Goal: Information Seeking & Learning: Check status

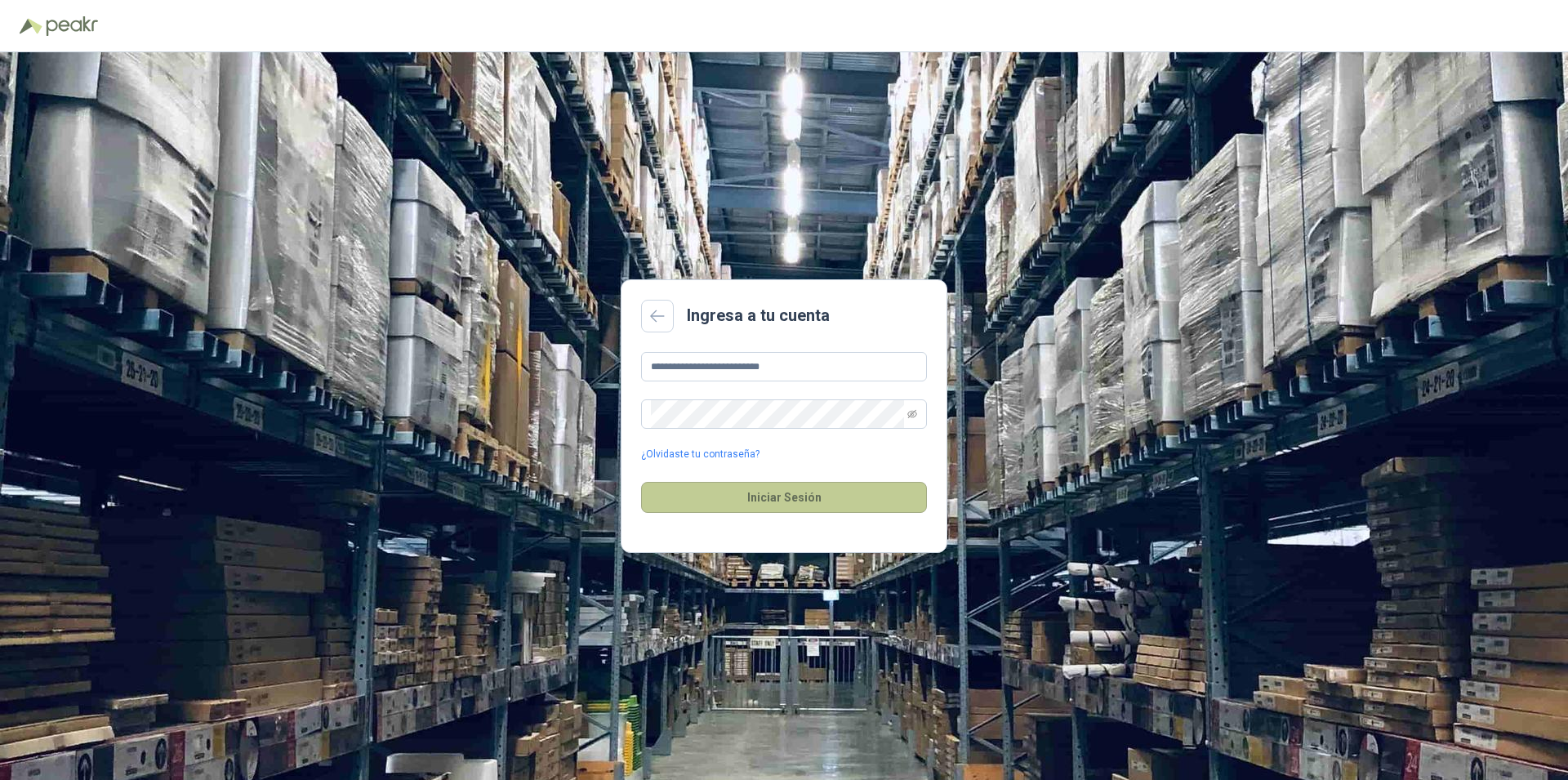
click at [784, 497] on button "Iniciar Sesión" at bounding box center [783, 498] width 285 height 31
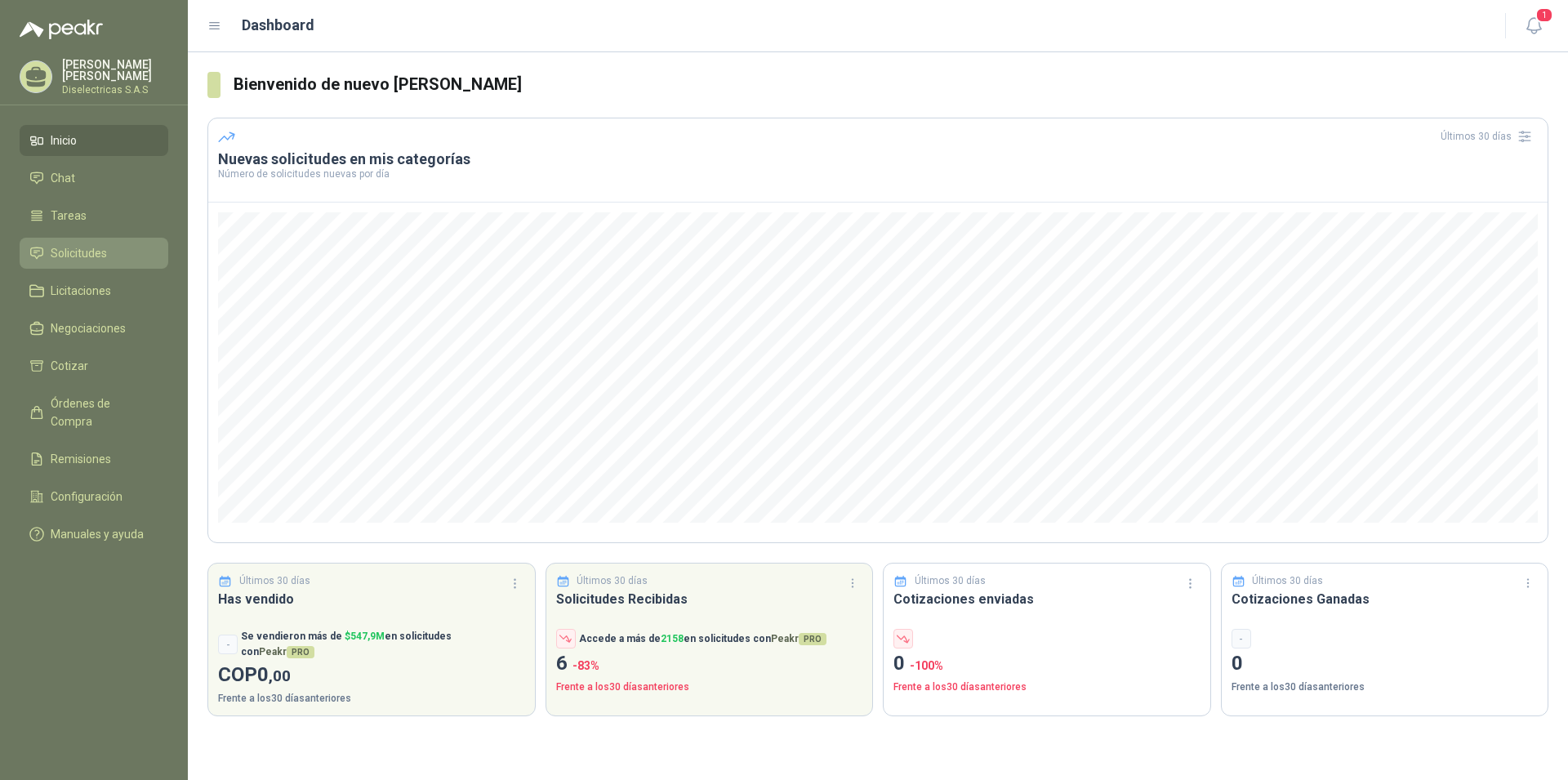
click at [90, 251] on span "Solicitudes" at bounding box center [79, 253] width 57 height 18
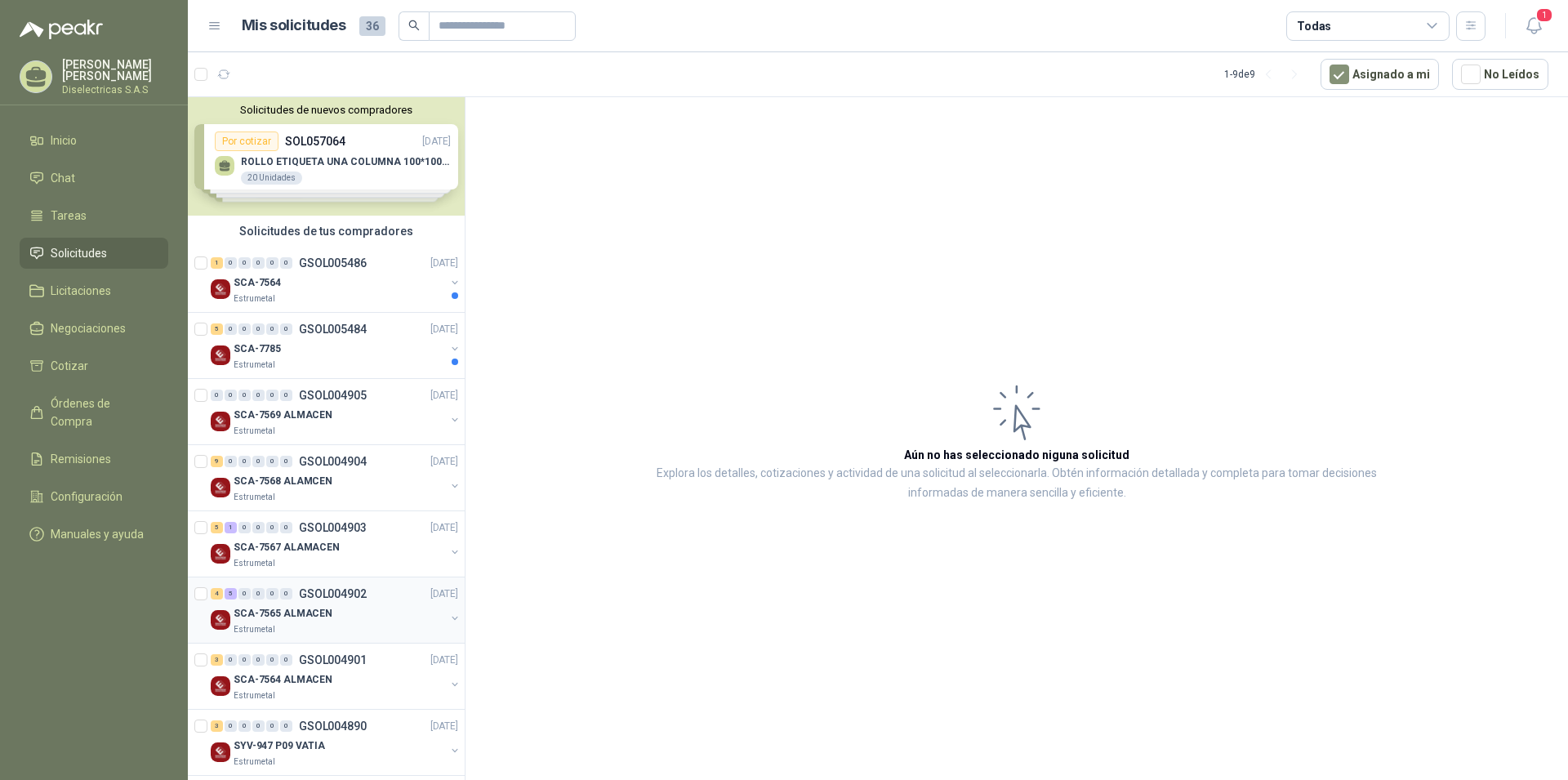
scroll to position [79, 0]
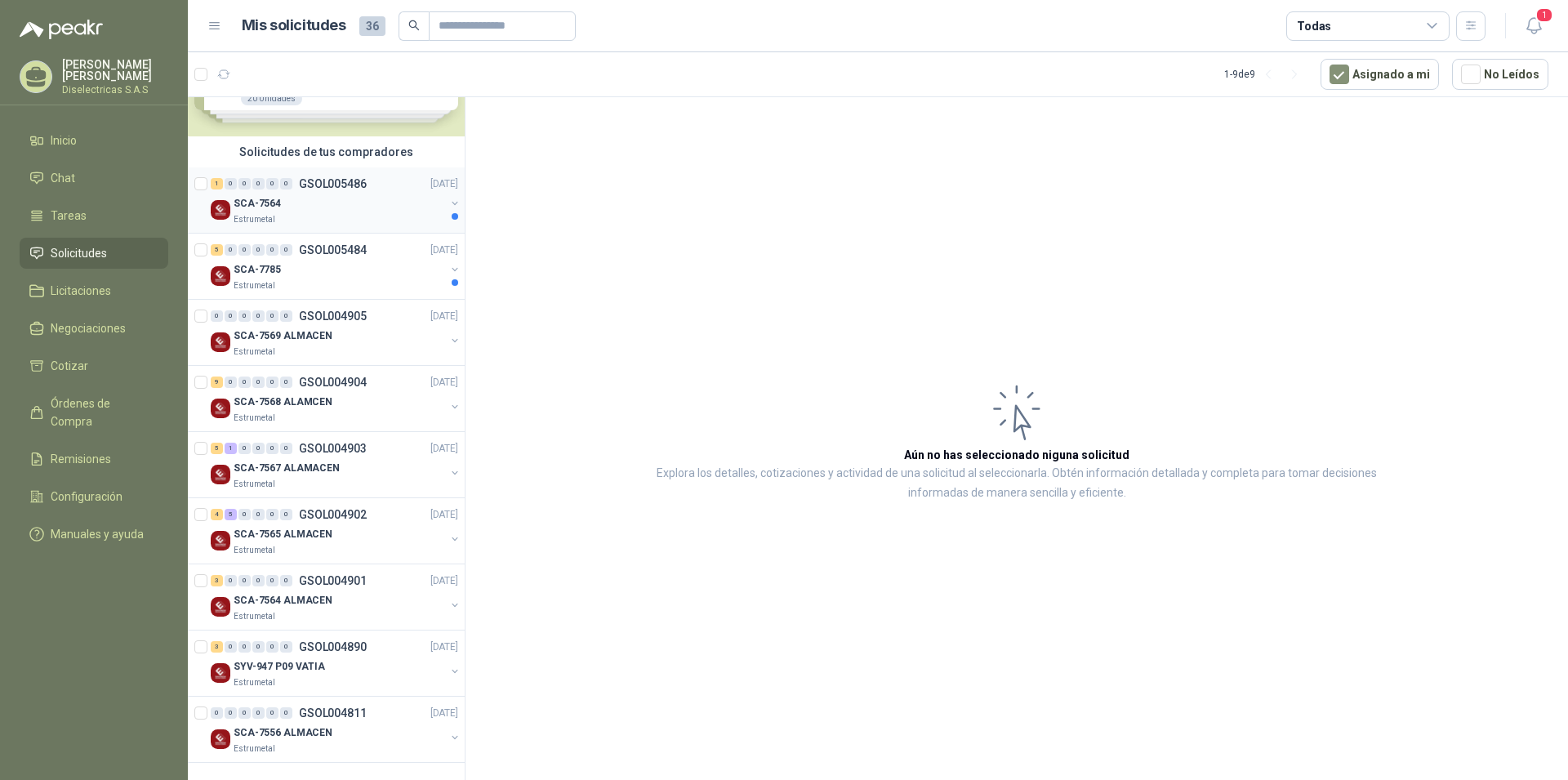
click at [276, 206] on p "SCA-7564" at bounding box center [257, 203] width 48 height 16
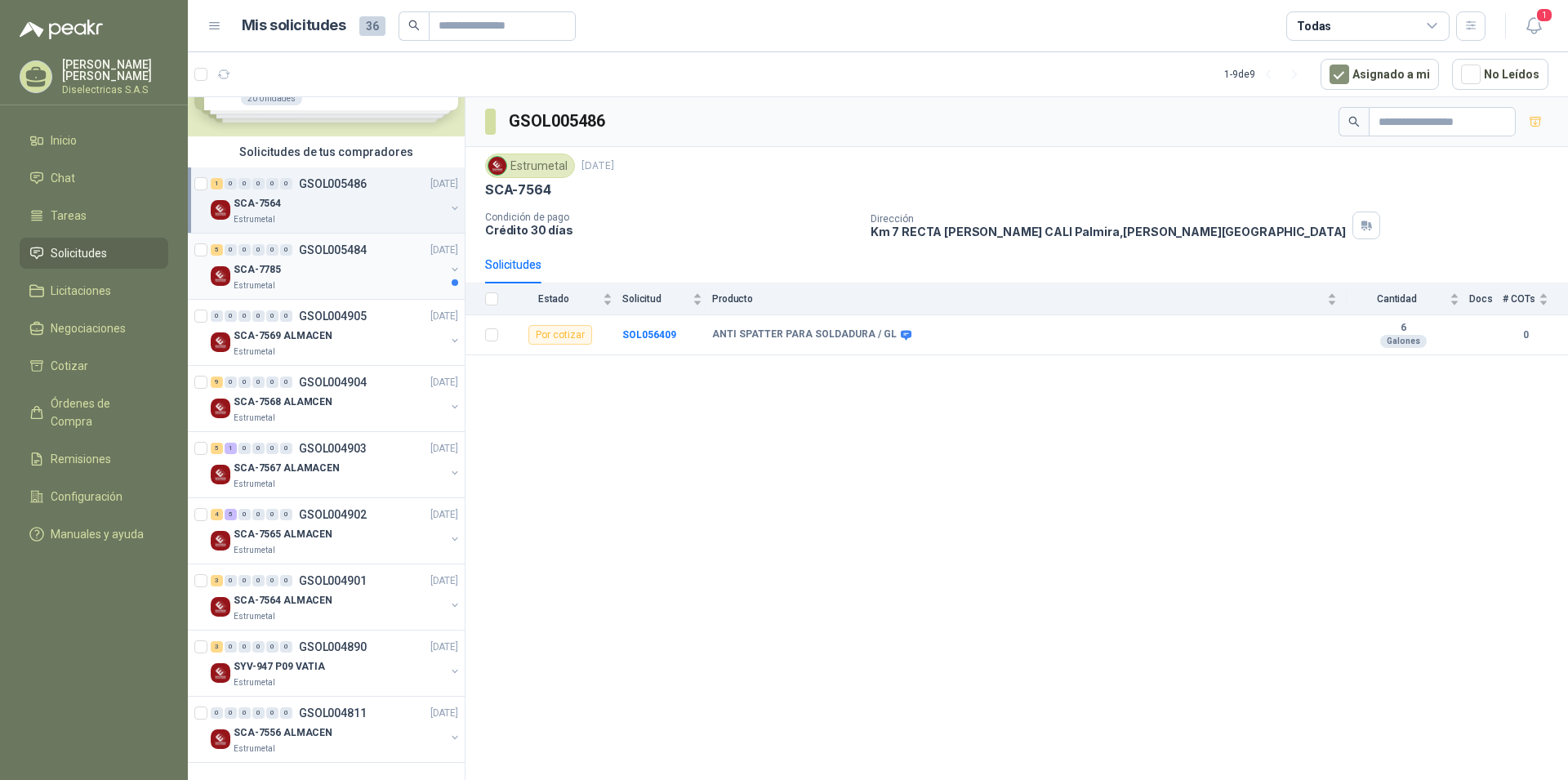
click at [337, 271] on div "SCA-7785" at bounding box center [339, 270] width 211 height 20
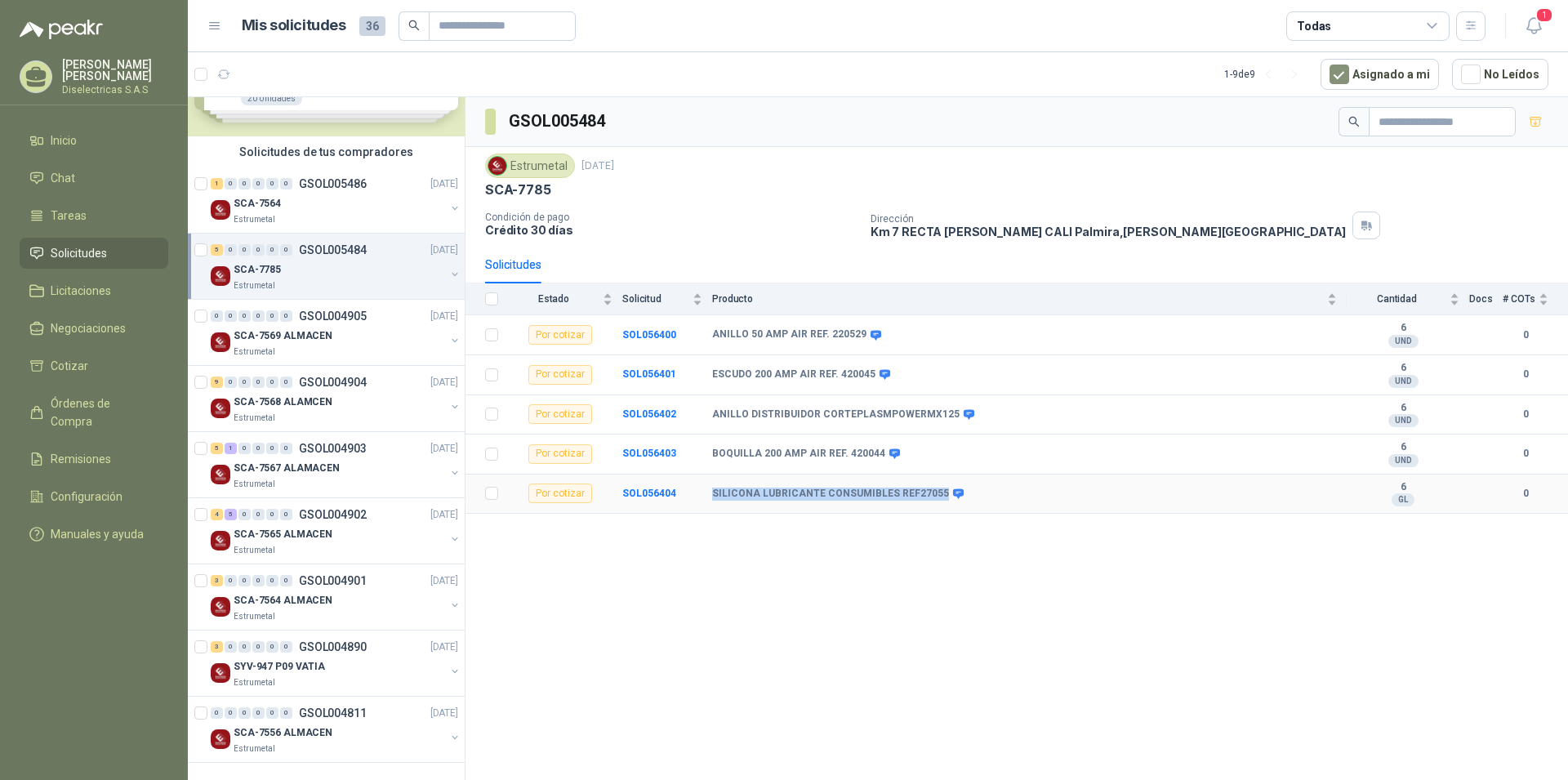
drag, startPoint x: 932, startPoint y: 494, endPoint x: 694, endPoint y: 494, distance: 238.0
click at [694, 494] on tr "Por cotizar SOL056404 SILICONA LUBRICANTE CONSUMIBLES REF27055 6 GL  0" at bounding box center [1017, 494] width 1102 height 40
copy tr "SILICONA LUBRICANTE CONSUMIBLES REF27055"
click at [308, 345] on div "SCA-7569 ALMACEN" at bounding box center [339, 336] width 211 height 20
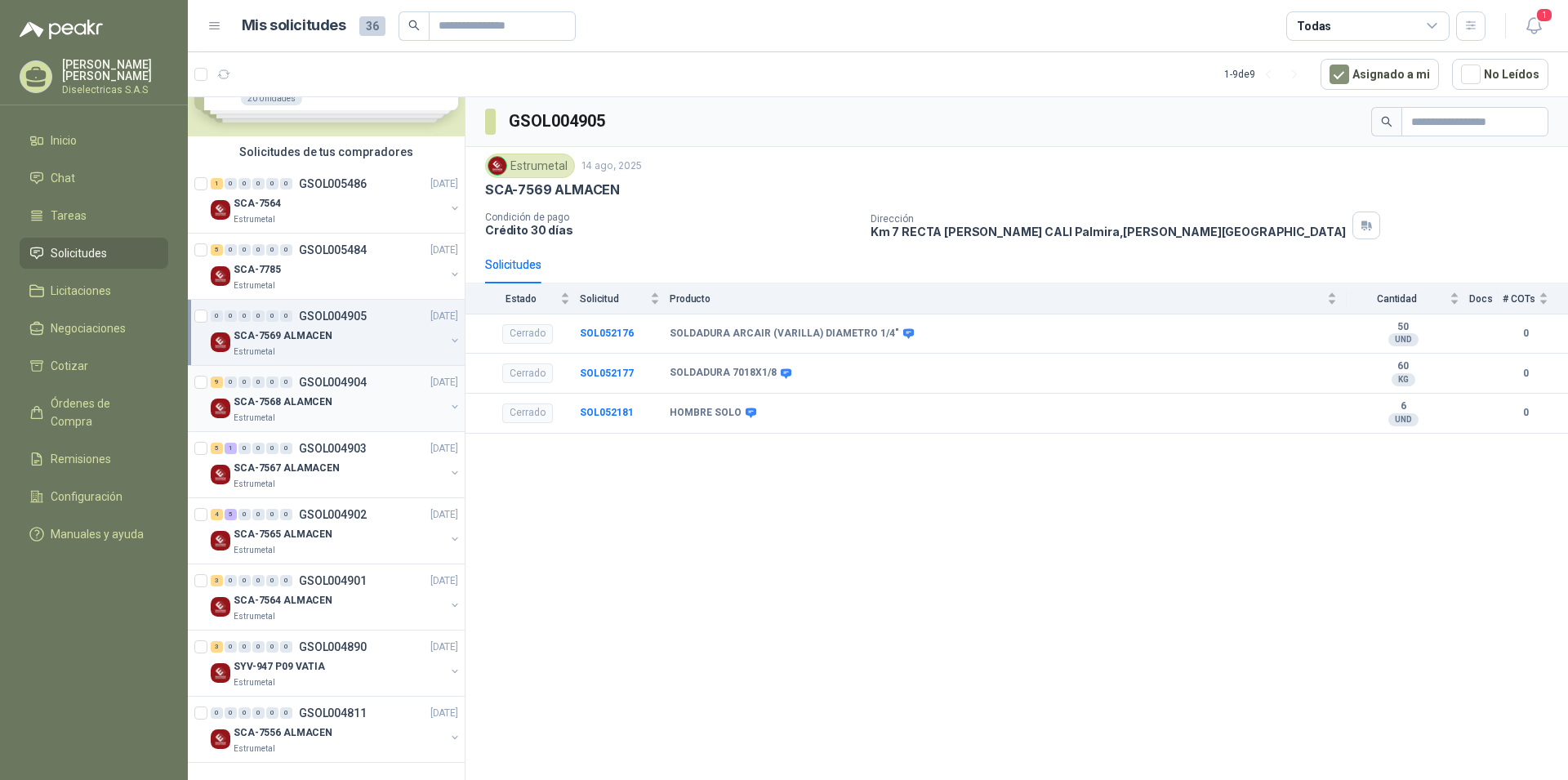
click at [346, 404] on div "SCA-7568 ALAMCEN" at bounding box center [339, 402] width 211 height 20
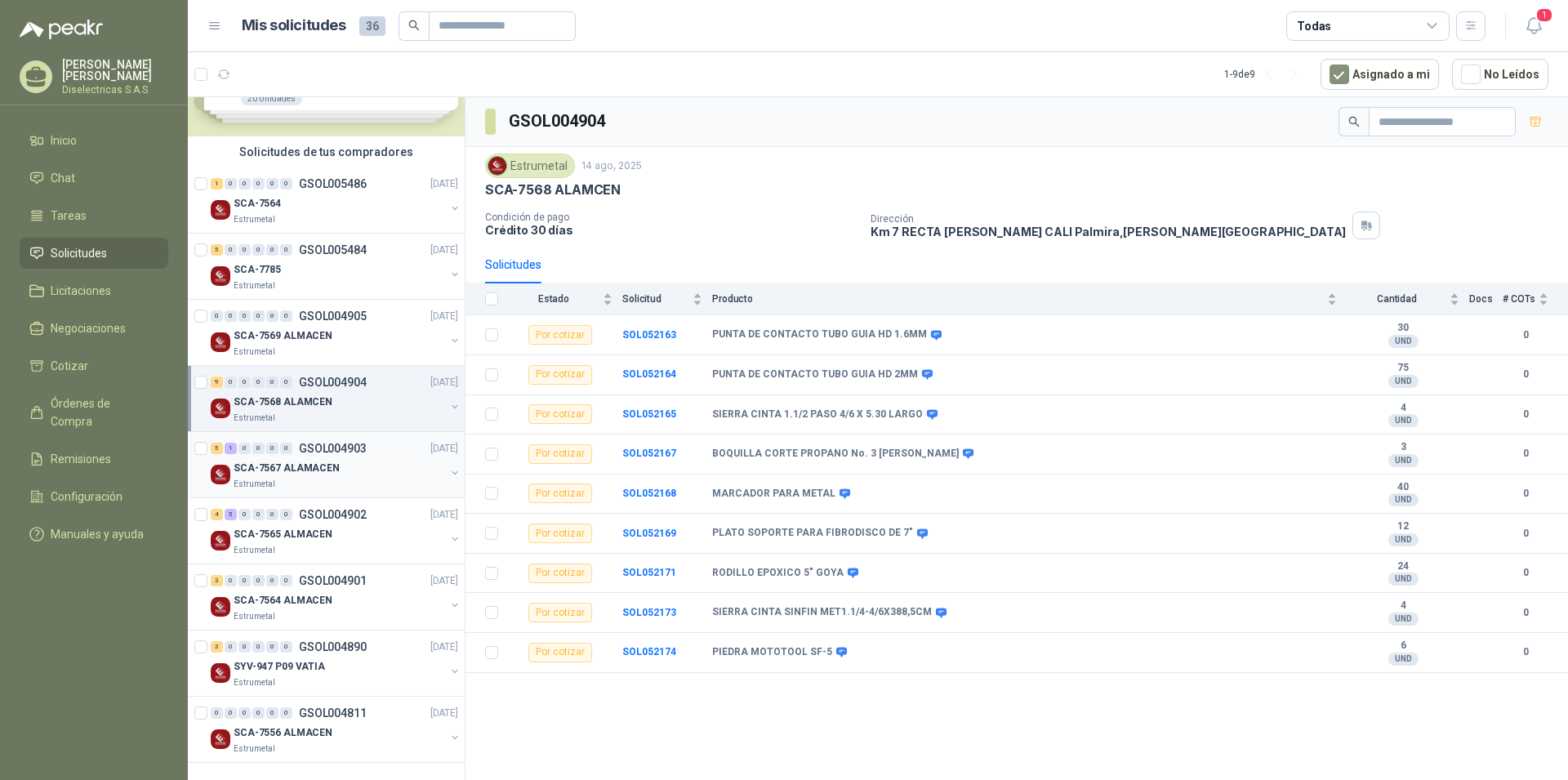
click at [352, 450] on p "GSOL004903" at bounding box center [332, 448] width 67 height 12
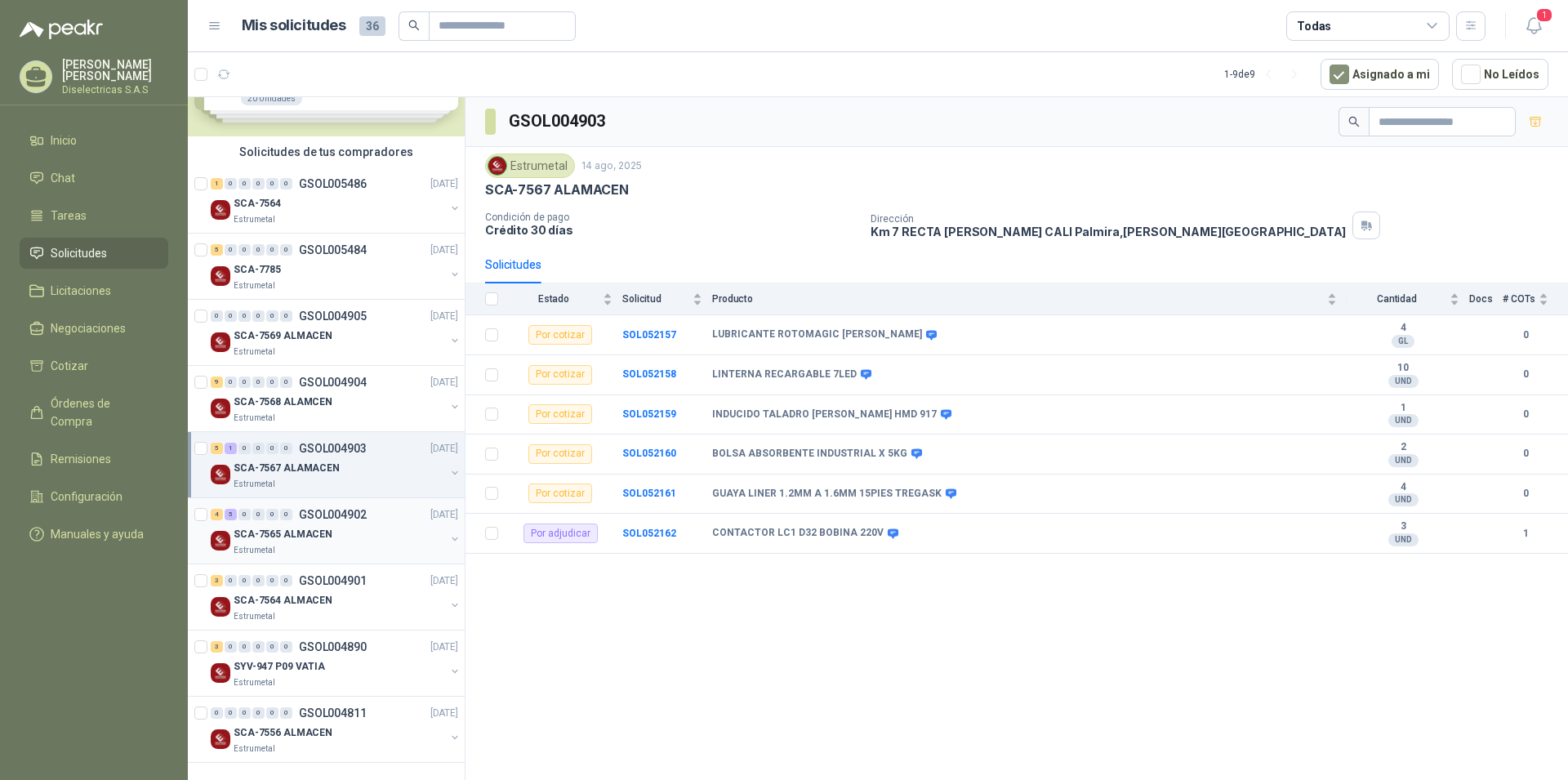
click at [329, 535] on div "SCA-7565 ALMACEN" at bounding box center [339, 534] width 211 height 20
